Goal: Information Seeking & Learning: Check status

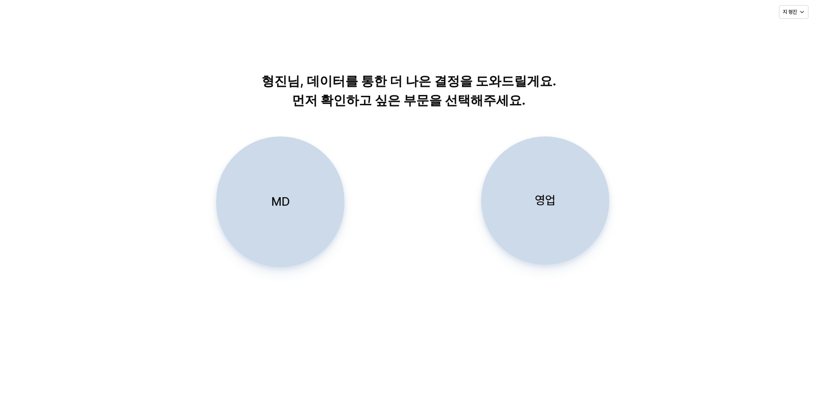
click at [580, 215] on div "영업" at bounding box center [545, 200] width 121 height 127
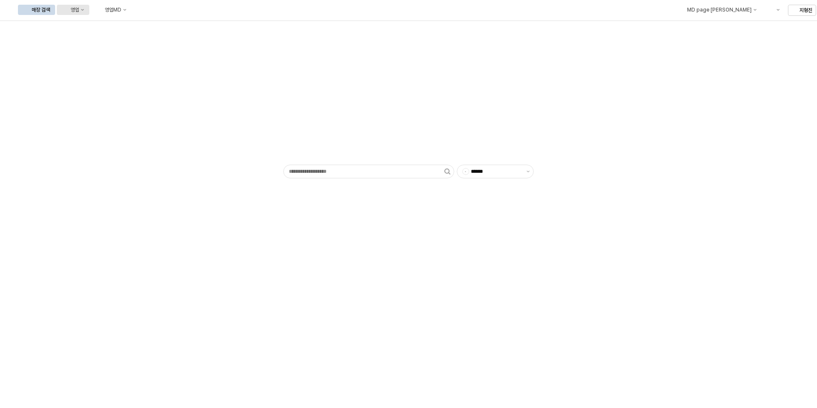
click at [79, 9] on div "영업" at bounding box center [75, 10] width 9 height 6
click at [162, 27] on div "목표매출 달성현황" at bounding box center [168, 25] width 45 height 7
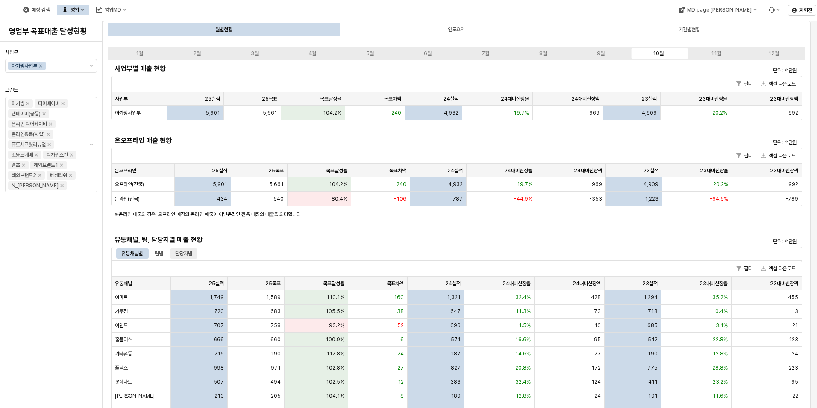
click at [188, 252] on div "담당자별" at bounding box center [183, 253] width 17 height 10
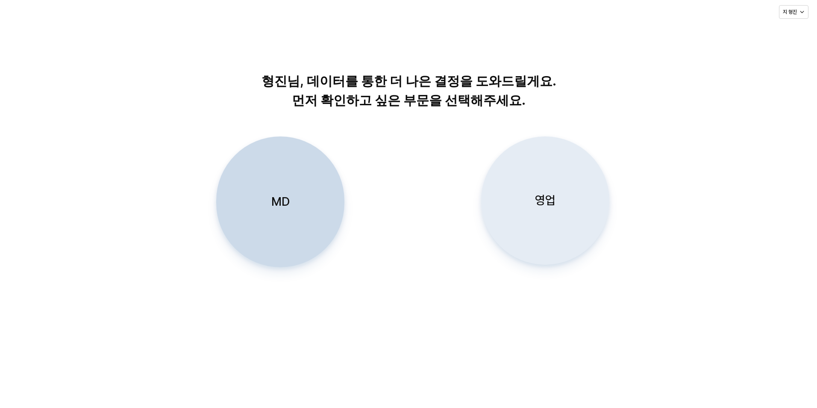
click at [551, 240] on div "영업" at bounding box center [545, 200] width 121 height 127
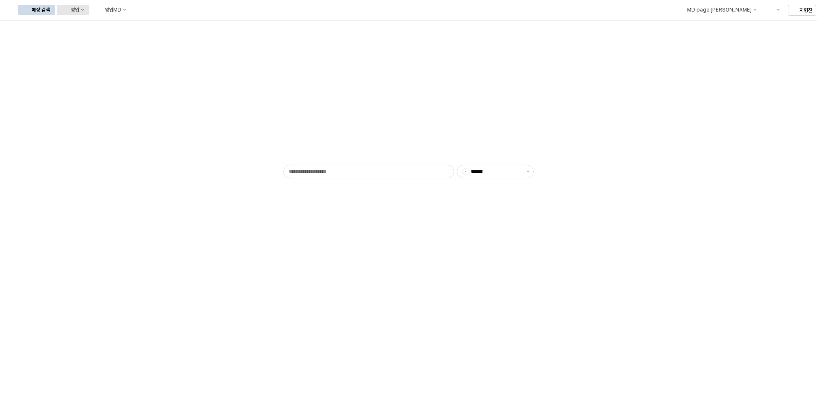
click at [84, 9] on icon "영업" at bounding box center [82, 9] width 3 height 3
click at [164, 38] on div "매장상세 현황" at bounding box center [168, 40] width 45 height 7
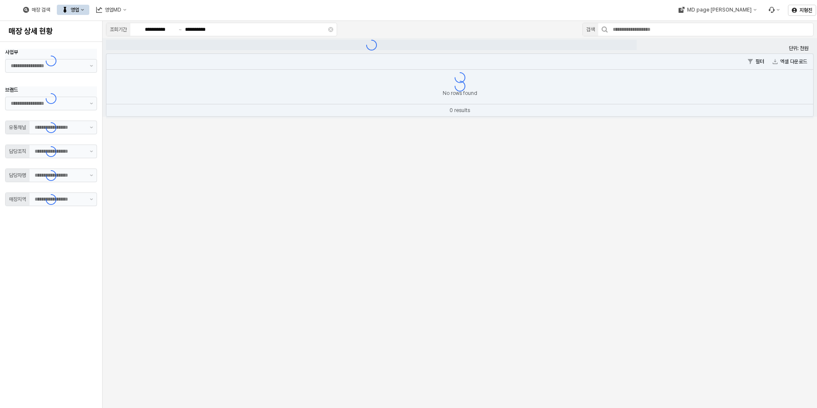
type input "**"
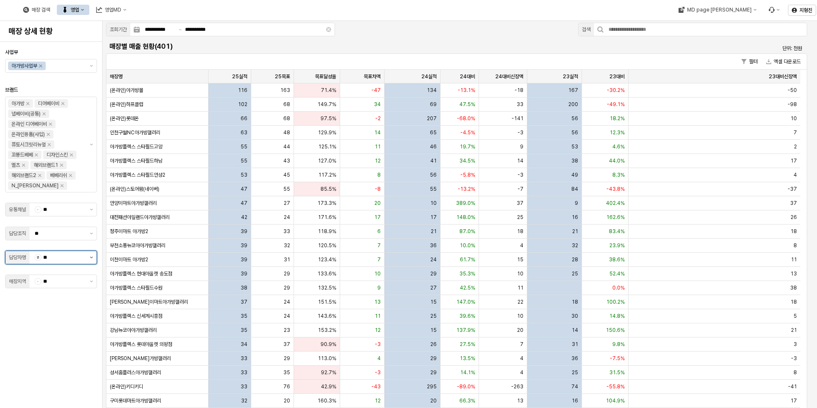
click at [90, 258] on icon "제안 사항 표시" at bounding box center [91, 257] width 3 height 2
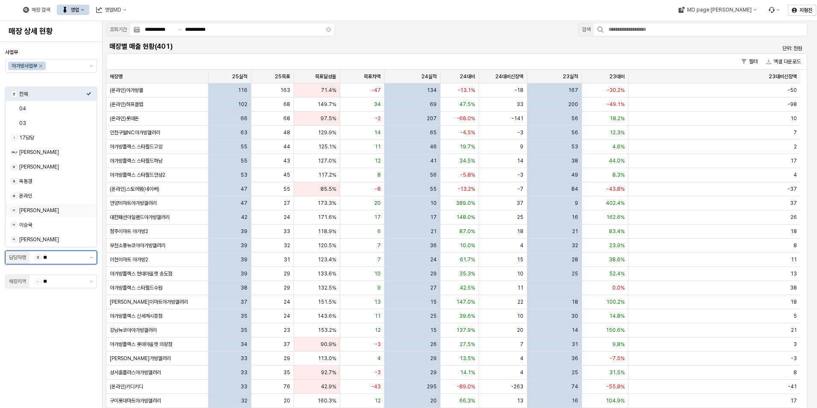
scroll to position [43, 0]
click at [40, 222] on div "지형진" at bounding box center [52, 225] width 67 height 7
type input "***"
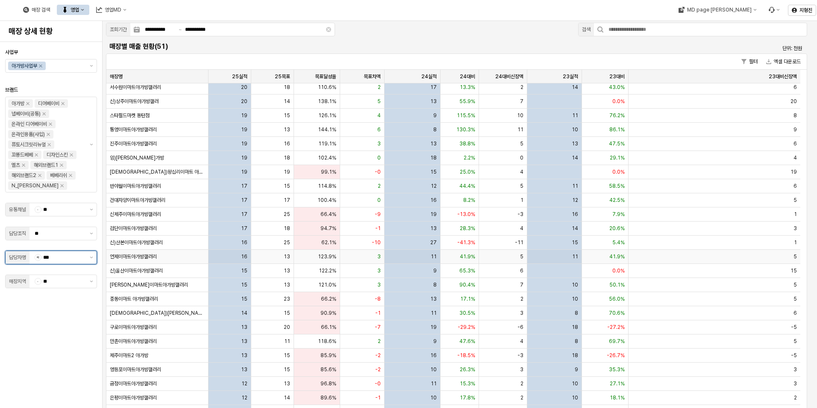
scroll to position [342, 0]
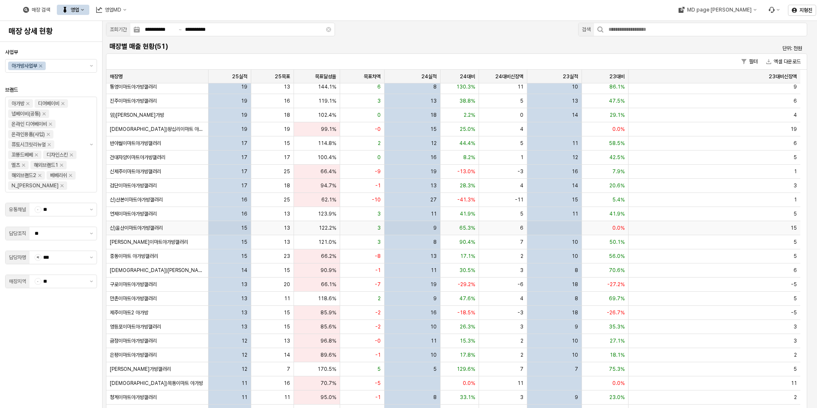
click at [156, 231] on div "신)울산이마트아가방갤러리" at bounding box center [157, 228] width 102 height 14
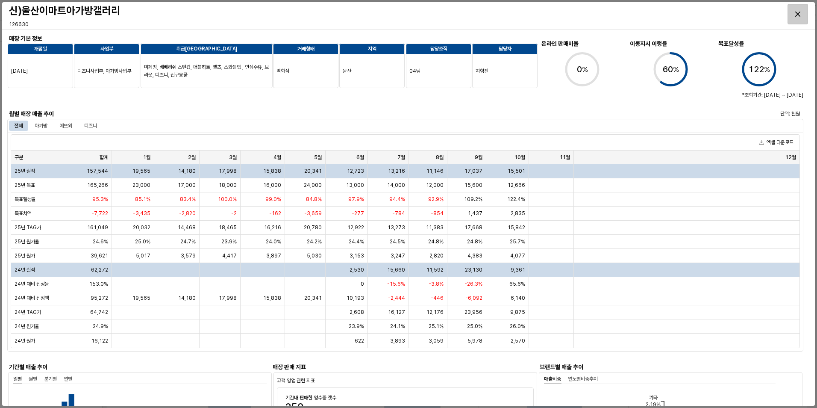
click at [794, 11] on div "Close" at bounding box center [798, 14] width 20 height 20
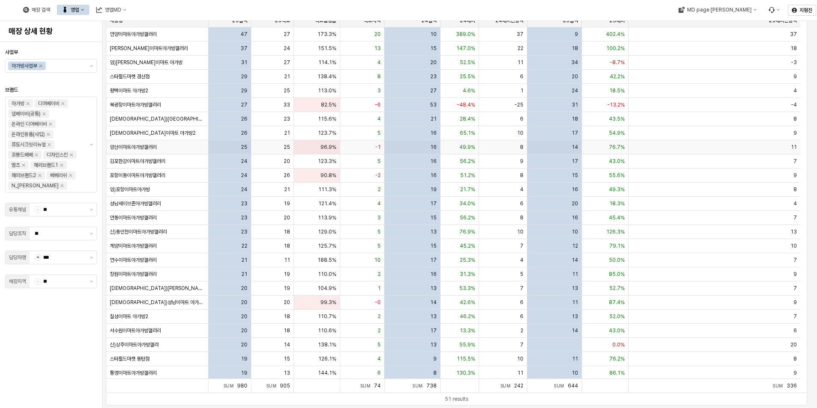
scroll to position [13, 0]
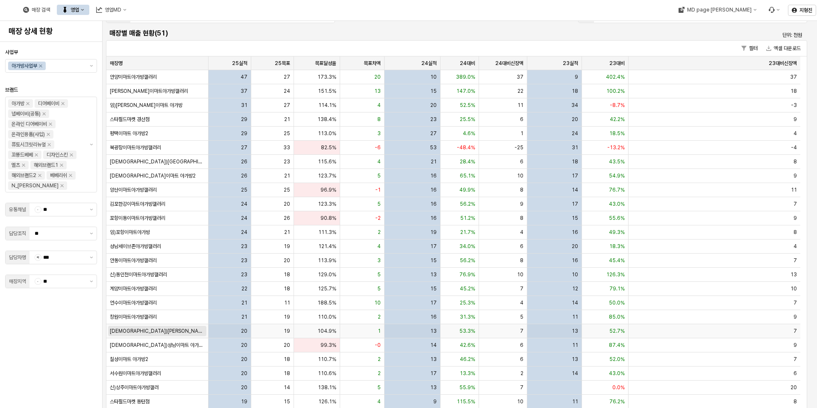
click at [148, 328] on span "[DEMOGRAPHIC_DATA])[PERSON_NAME] 아가방" at bounding box center [157, 330] width 95 height 7
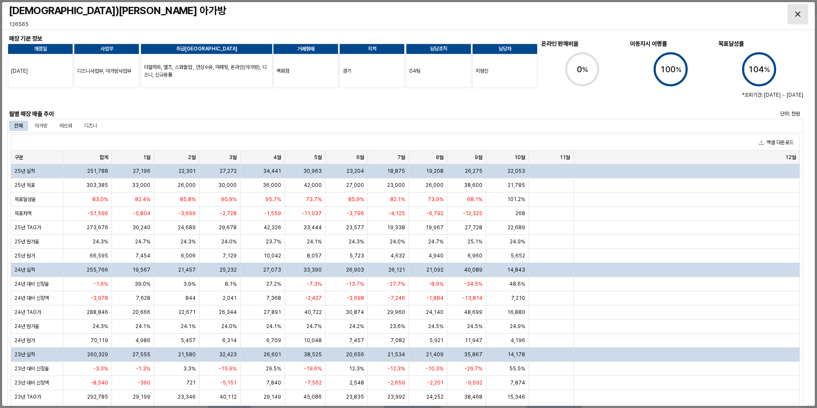
click at [795, 14] on icon "Close" at bounding box center [797, 14] width 5 height 5
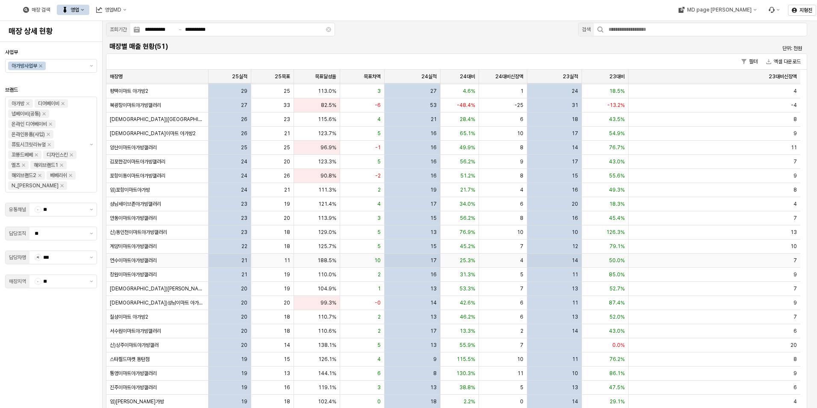
scroll to position [128, 0]
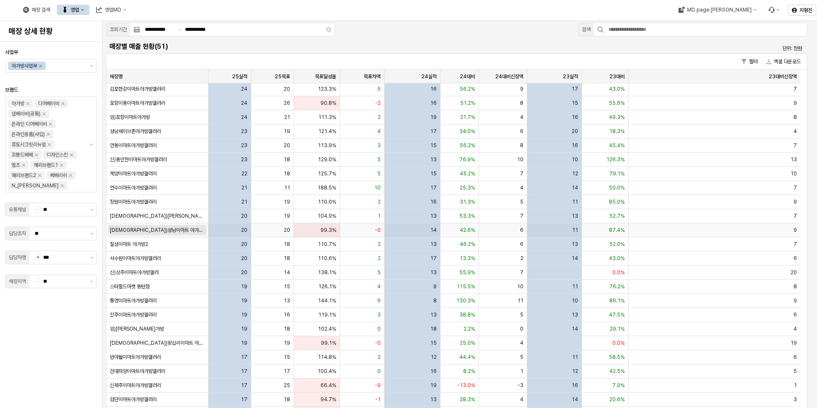
click at [150, 232] on span "[DEMOGRAPHIC_DATA])성남이마트 아가방갤러리" at bounding box center [157, 230] width 95 height 7
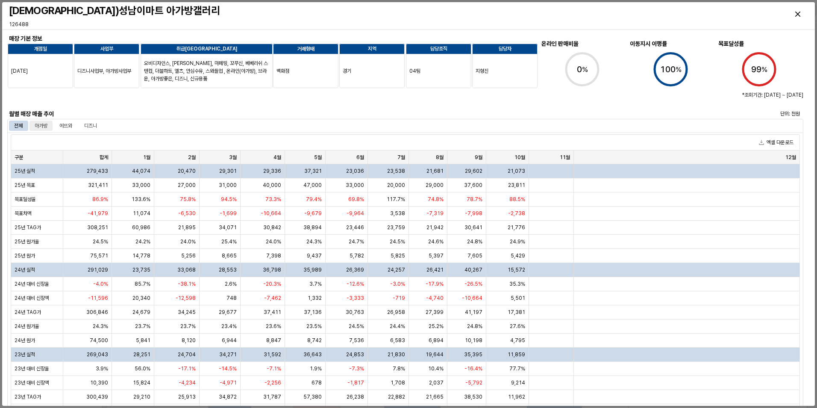
click at [44, 127] on div "아가방" at bounding box center [41, 126] width 13 height 10
click at [91, 127] on div "디즈니" at bounding box center [90, 126] width 13 height 10
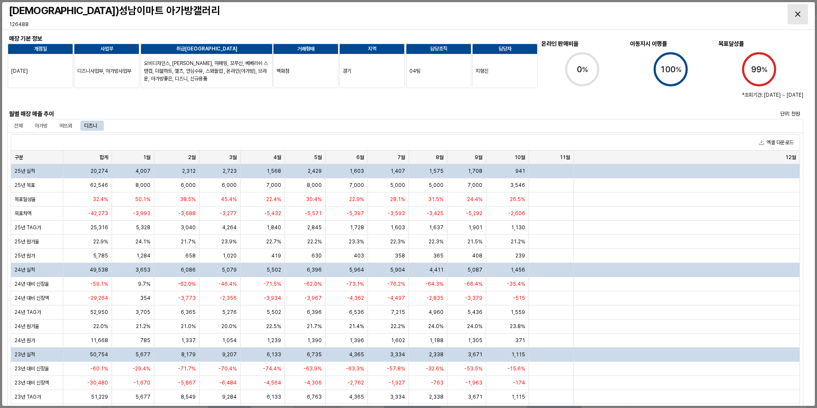
click at [795, 15] on div "Close" at bounding box center [798, 14] width 20 height 20
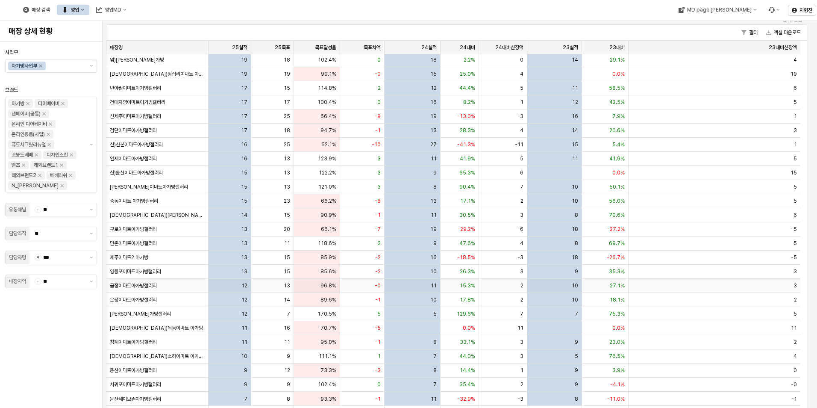
scroll to position [56, 0]
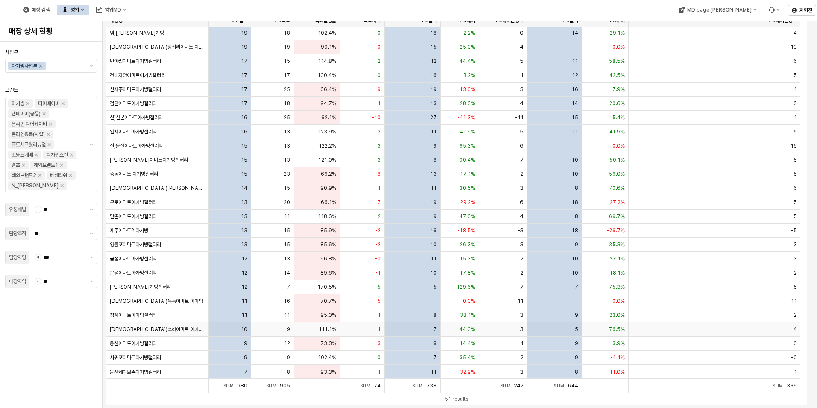
click at [172, 327] on div "[DEMOGRAPHIC_DATA])소하이마트 아가방갤러" at bounding box center [157, 329] width 102 height 14
click at [155, 329] on div at bounding box center [406, 281] width 764 height 292
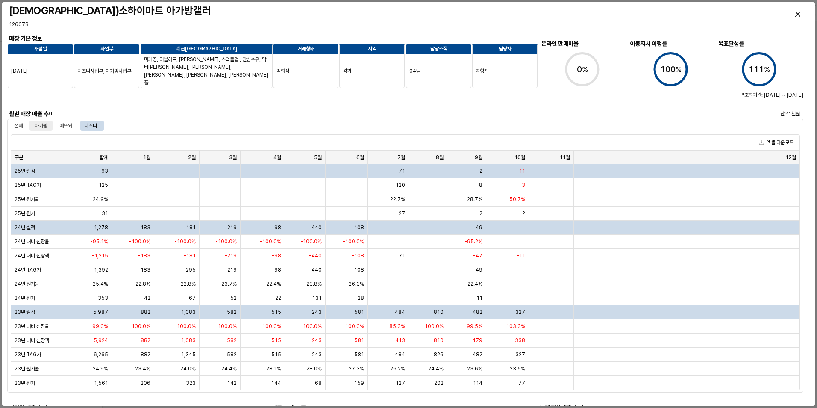
click at [41, 124] on div "아가방" at bounding box center [41, 126] width 13 height 10
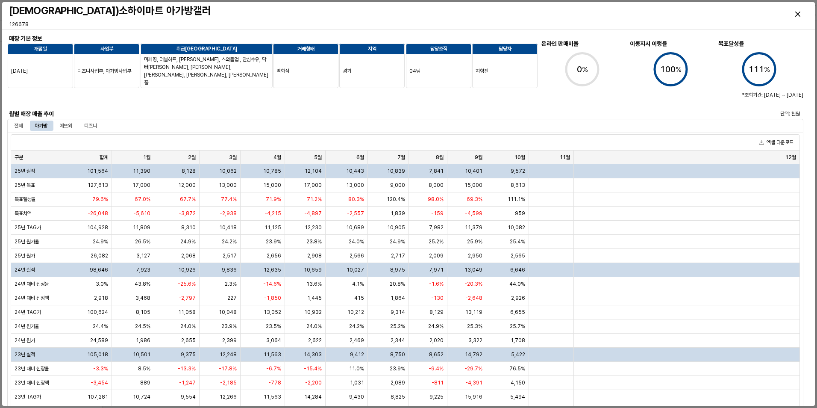
click at [123, 106] on div at bounding box center [240, 98] width 458 height 17
click at [99, 121] on div "디즈니" at bounding box center [90, 126] width 23 height 10
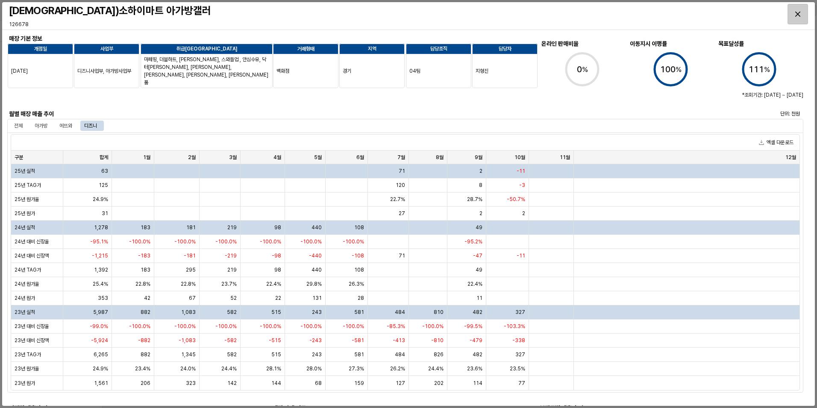
click at [795, 16] on div "Close" at bounding box center [798, 14] width 20 height 20
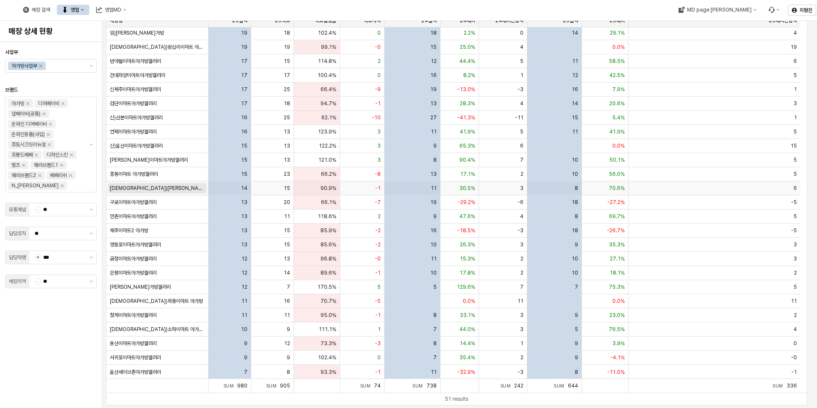
click at [138, 188] on span "[DEMOGRAPHIC_DATA])[PERSON_NAME]마트" at bounding box center [157, 188] width 95 height 7
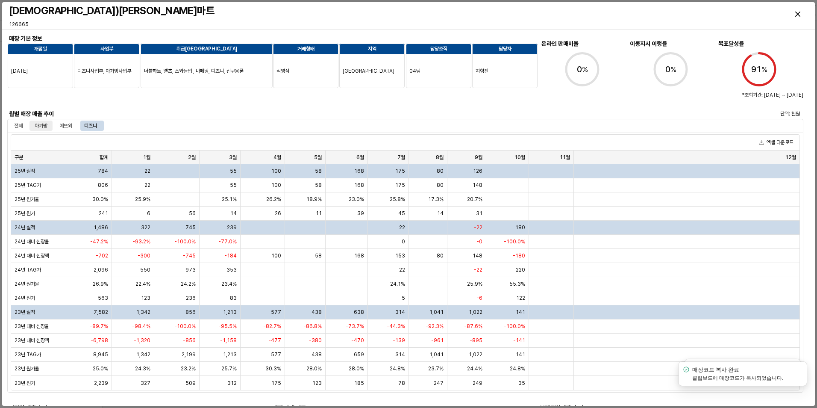
click at [40, 122] on div "아가방" at bounding box center [41, 126] width 13 height 10
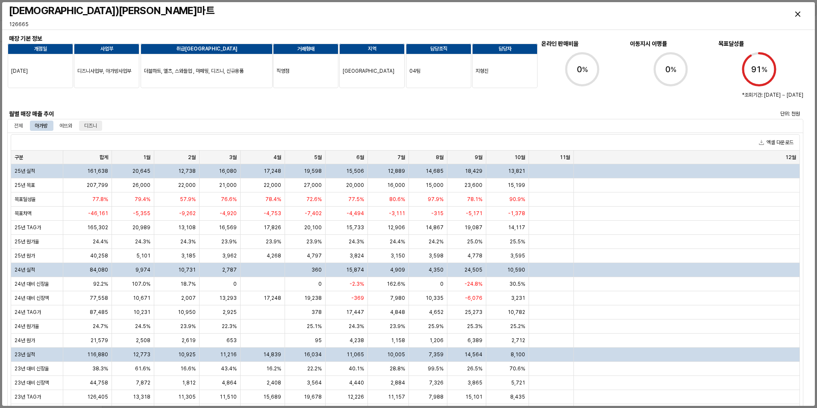
drag, startPoint x: 93, startPoint y: 125, endPoint x: 82, endPoint y: 126, distance: 11.1
click at [93, 125] on div "디즈니" at bounding box center [90, 126] width 13 height 10
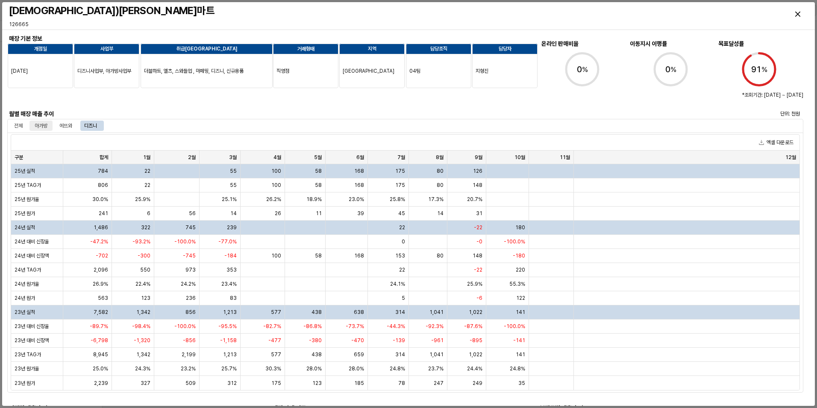
click at [44, 127] on div "아가방" at bounding box center [41, 126] width 13 height 10
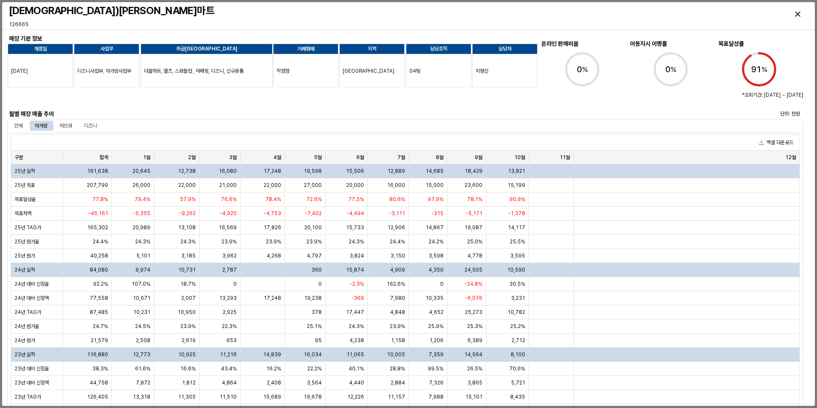
click at [124, 18] on div "[DEMOGRAPHIC_DATA])[PERSON_NAME]마트" at bounding box center [308, 10] width 605 height 17
click at [796, 19] on div "Close" at bounding box center [798, 14] width 20 height 20
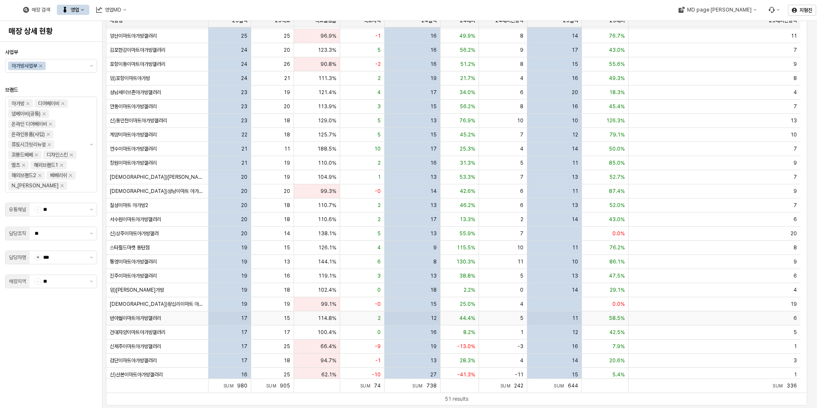
scroll to position [0, 0]
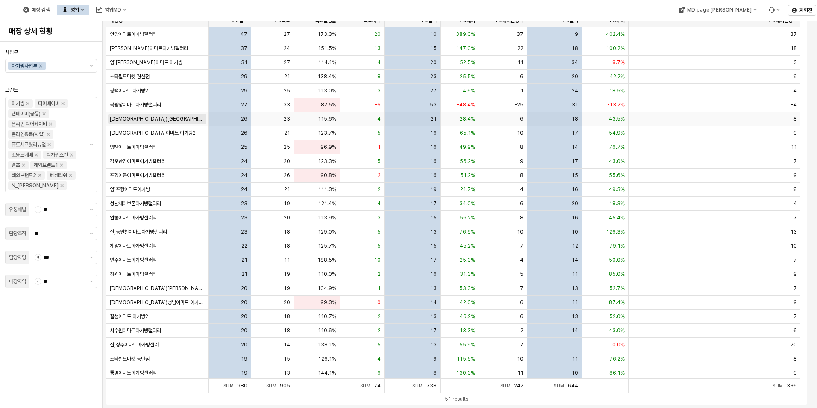
click at [146, 121] on span "[DEMOGRAPHIC_DATA])[GEOGRAPHIC_DATA]월배이마트아가방갤러리" at bounding box center [157, 118] width 95 height 7
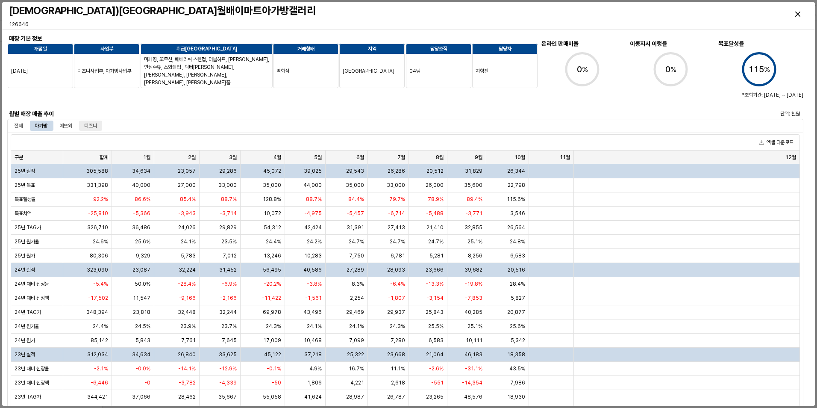
click at [96, 125] on div "디즈니" at bounding box center [90, 126] width 13 height 10
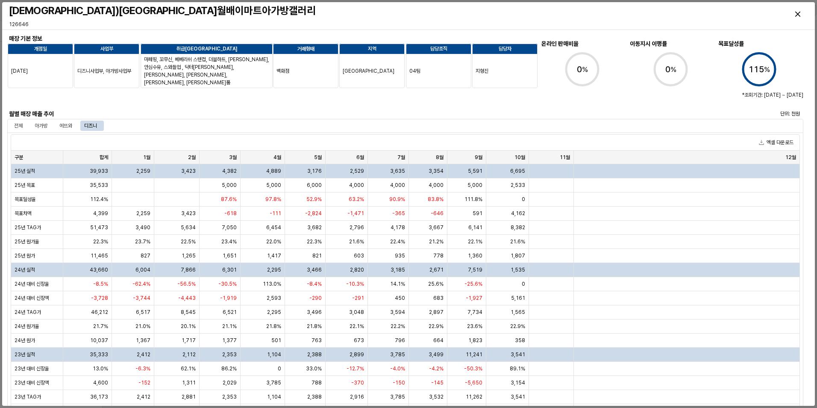
click at [199, 18] on div "[DEMOGRAPHIC_DATA])[GEOGRAPHIC_DATA]월배이마트아가방갤러리" at bounding box center [308, 10] width 605 height 17
click at [794, 16] on div "Close" at bounding box center [798, 14] width 20 height 20
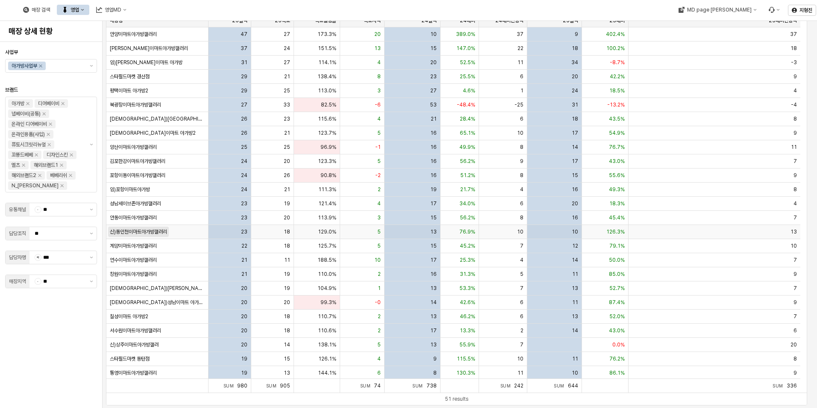
click at [128, 231] on span "신)동인천이마트아가방갤러리" at bounding box center [138, 231] width 57 height 7
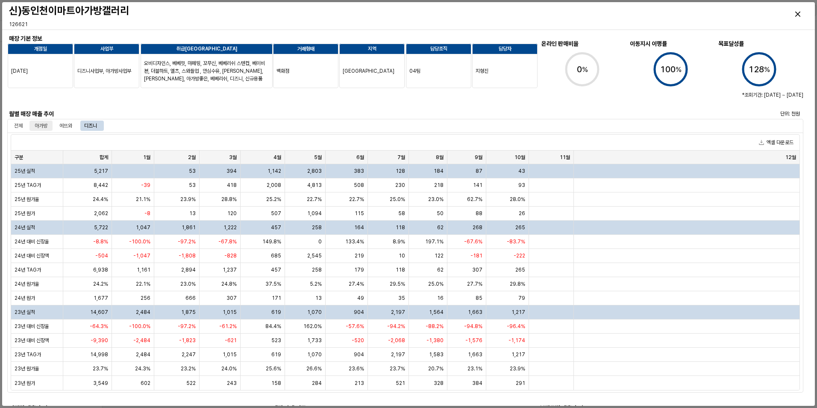
click at [43, 127] on div "아가방" at bounding box center [41, 126] width 13 height 10
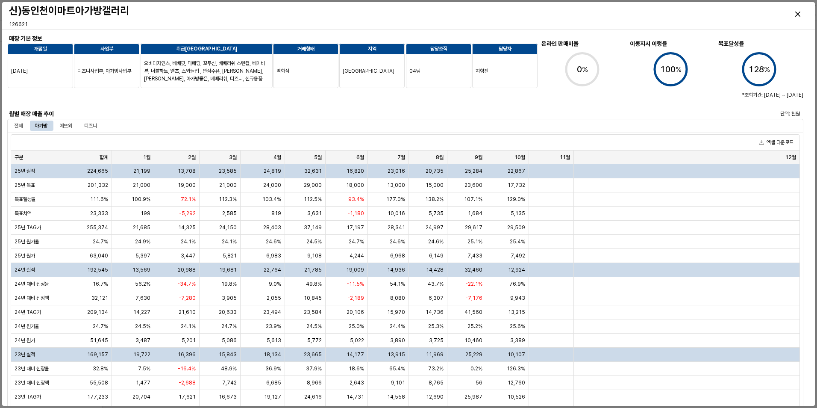
click at [100, 94] on div at bounding box center [240, 98] width 458 height 17
click at [106, 107] on div at bounding box center [239, 98] width 465 height 21
click at [796, 18] on div "Close" at bounding box center [798, 14] width 20 height 20
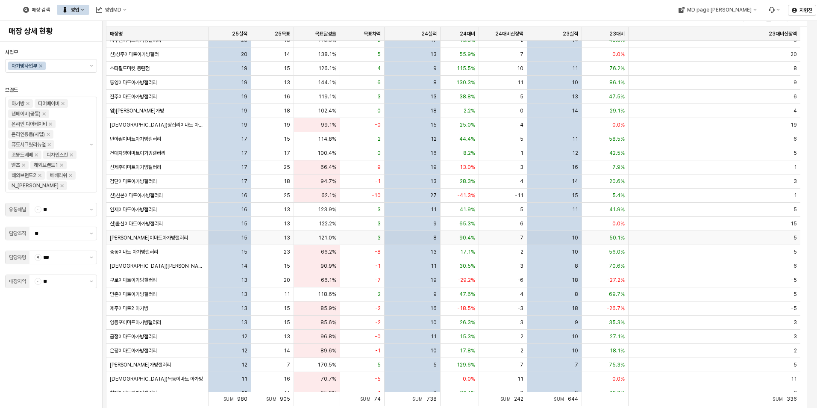
scroll to position [283, 0]
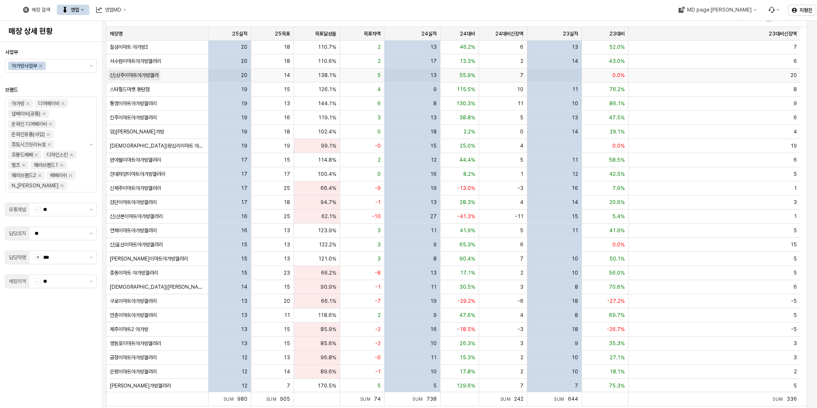
click at [157, 76] on span "신)상주이마트아가방갤러" at bounding box center [134, 75] width 49 height 7
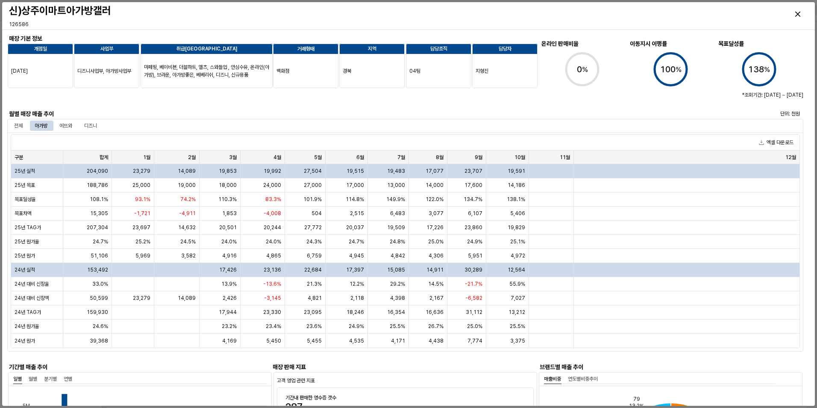
click at [106, 102] on div at bounding box center [240, 98] width 458 height 17
click at [798, 14] on icon "Close" at bounding box center [797, 14] width 5 height 5
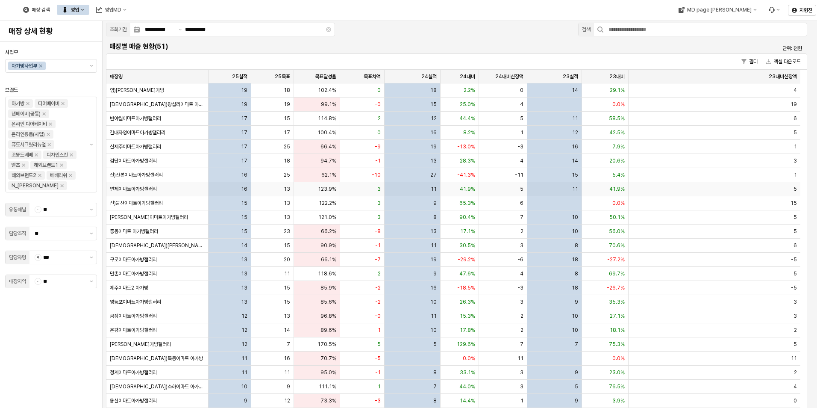
scroll to position [368, 0]
click at [151, 227] on span "중동이마트 아가방갤러리" at bounding box center [134, 230] width 48 height 7
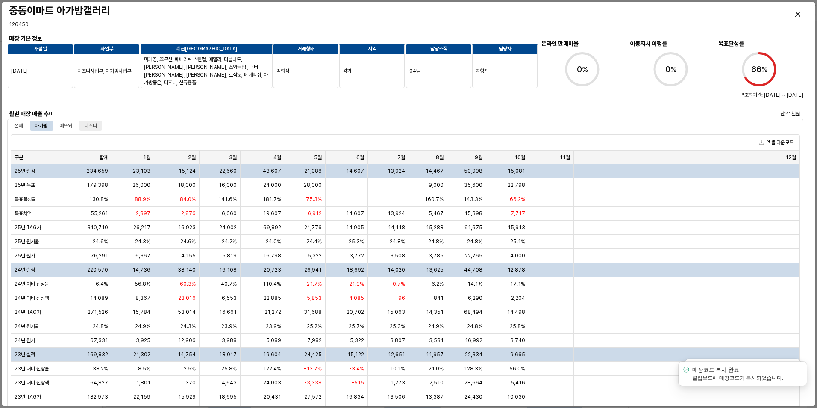
click at [97, 130] on div "디즈니" at bounding box center [90, 126] width 13 height 10
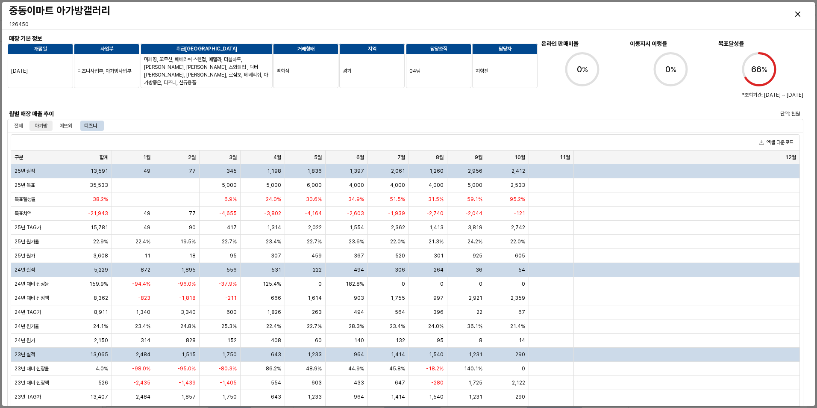
click at [40, 124] on div "아가방" at bounding box center [41, 126] width 13 height 10
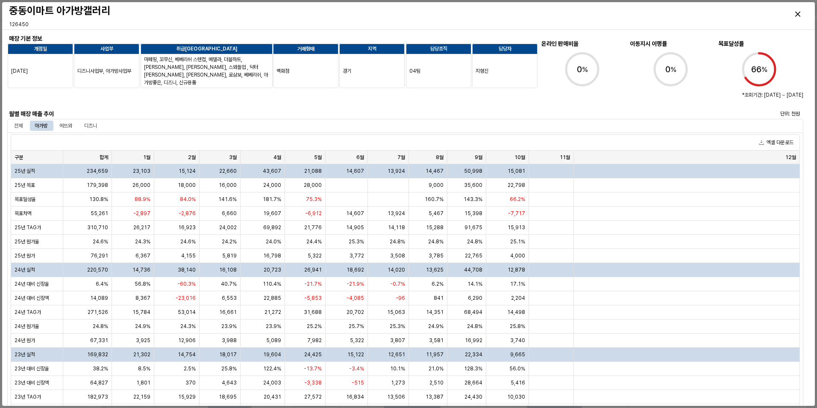
click at [112, 144] on div "엑셀 다운로드" at bounding box center [405, 143] width 789 height 16
click at [90, 126] on div "디즈니" at bounding box center [90, 126] width 13 height 10
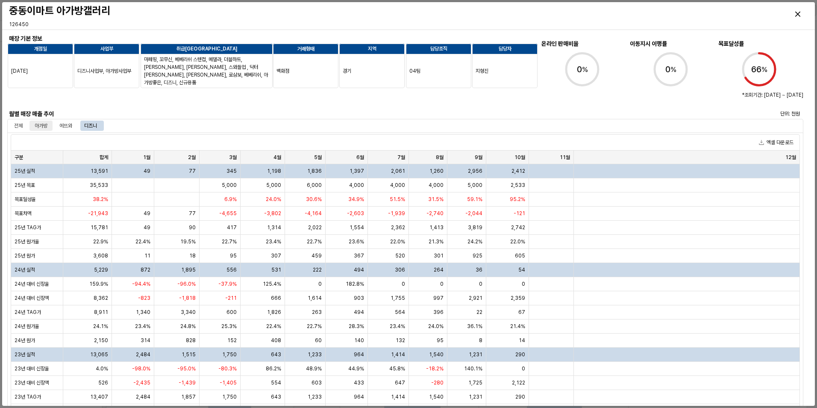
click at [40, 127] on div "아가방" at bounding box center [41, 126] width 13 height 10
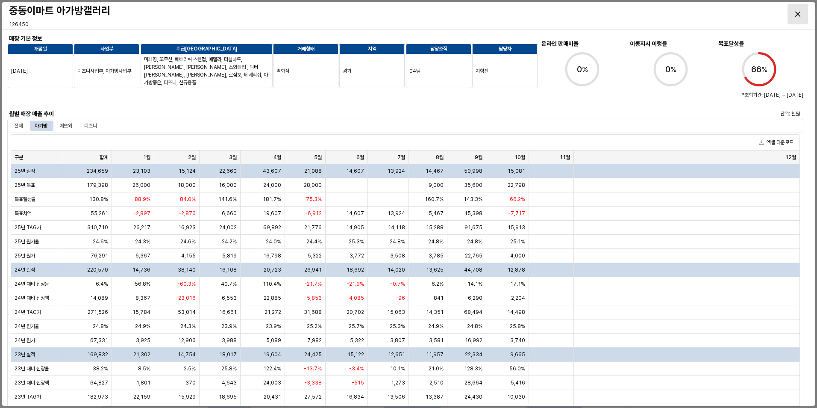
click at [794, 14] on div "Close" at bounding box center [798, 14] width 20 height 20
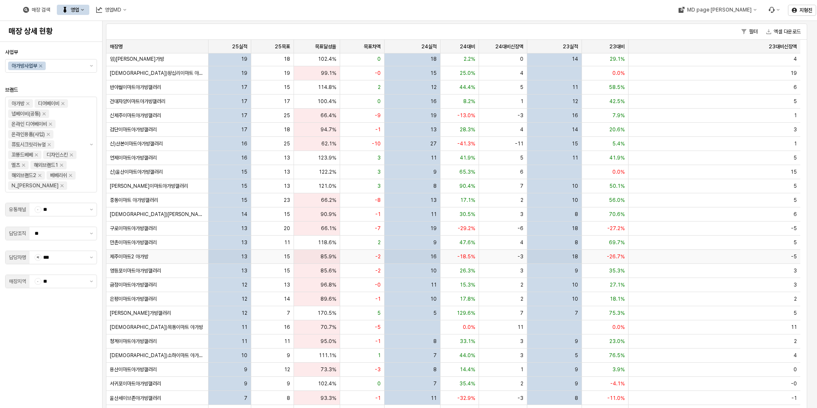
scroll to position [56, 0]
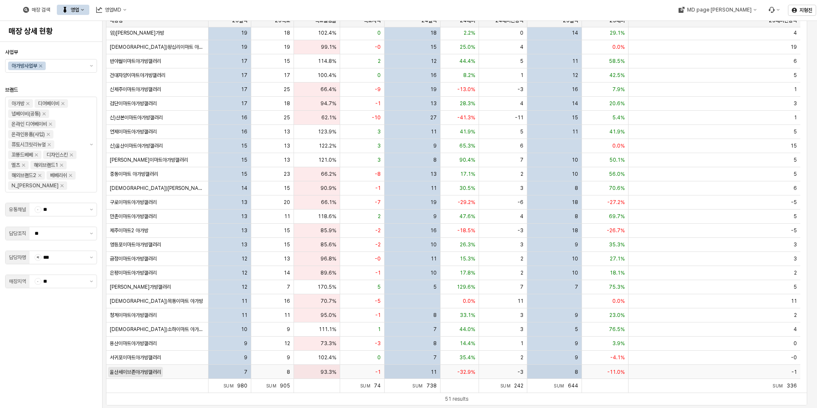
click at [160, 374] on span "울산세이브존아가방갤러리" at bounding box center [135, 371] width 51 height 7
